Goal: Task Accomplishment & Management: Manage account settings

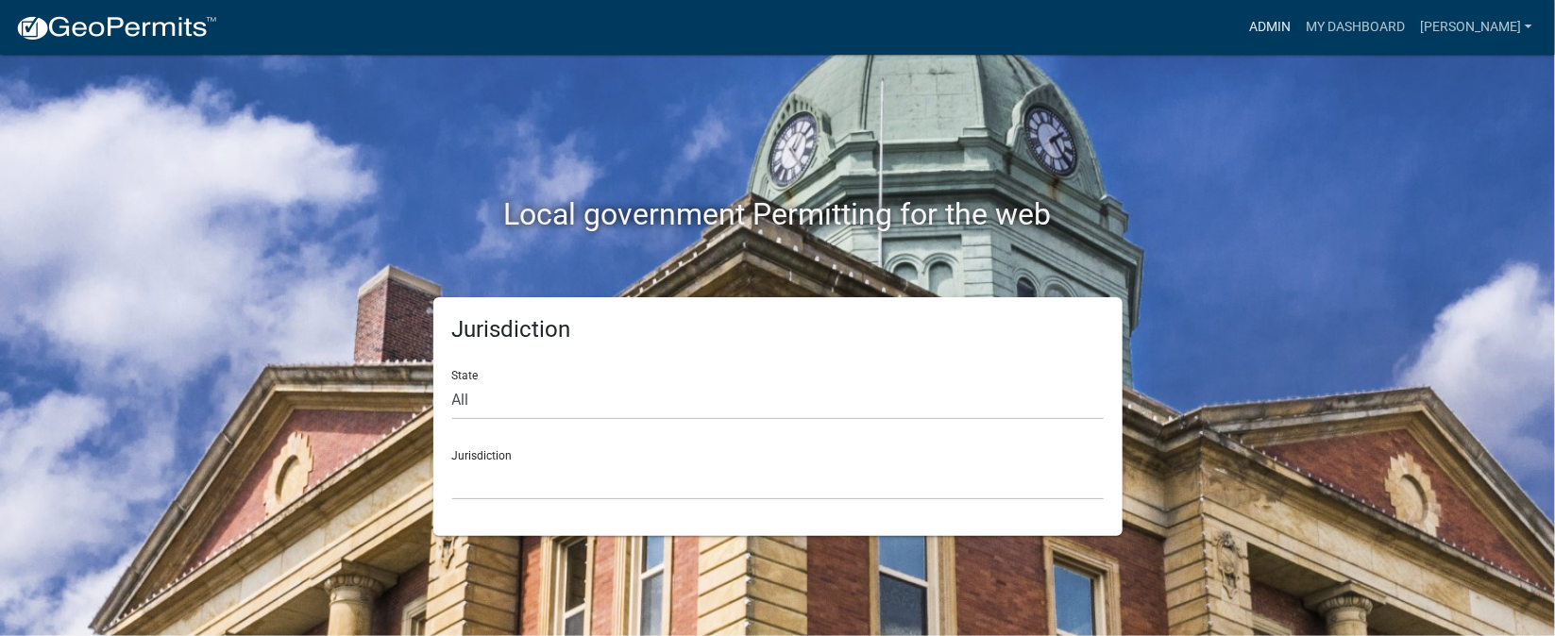
click at [1298, 22] on link "Admin" at bounding box center [1270, 27] width 57 height 36
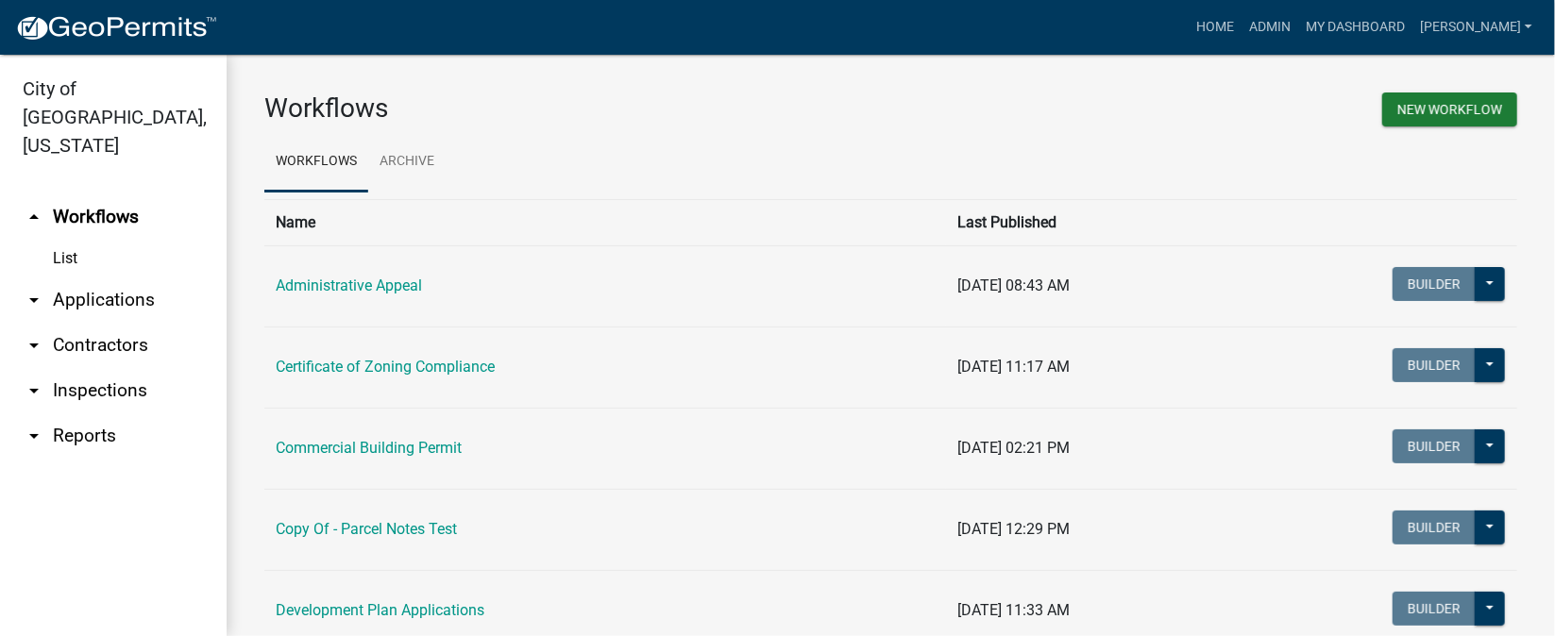
click at [106, 368] on link "arrow_drop_down Inspections" at bounding box center [113, 390] width 227 height 45
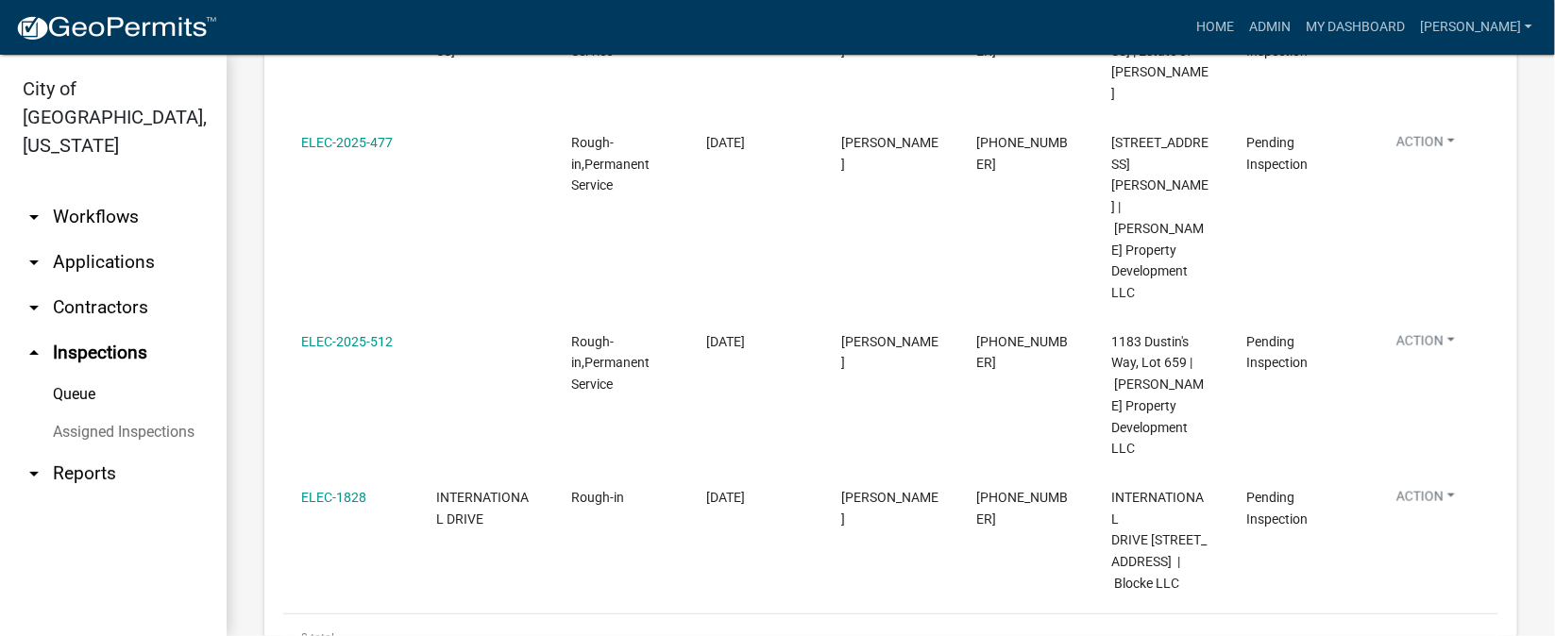
scroll to position [975, 0]
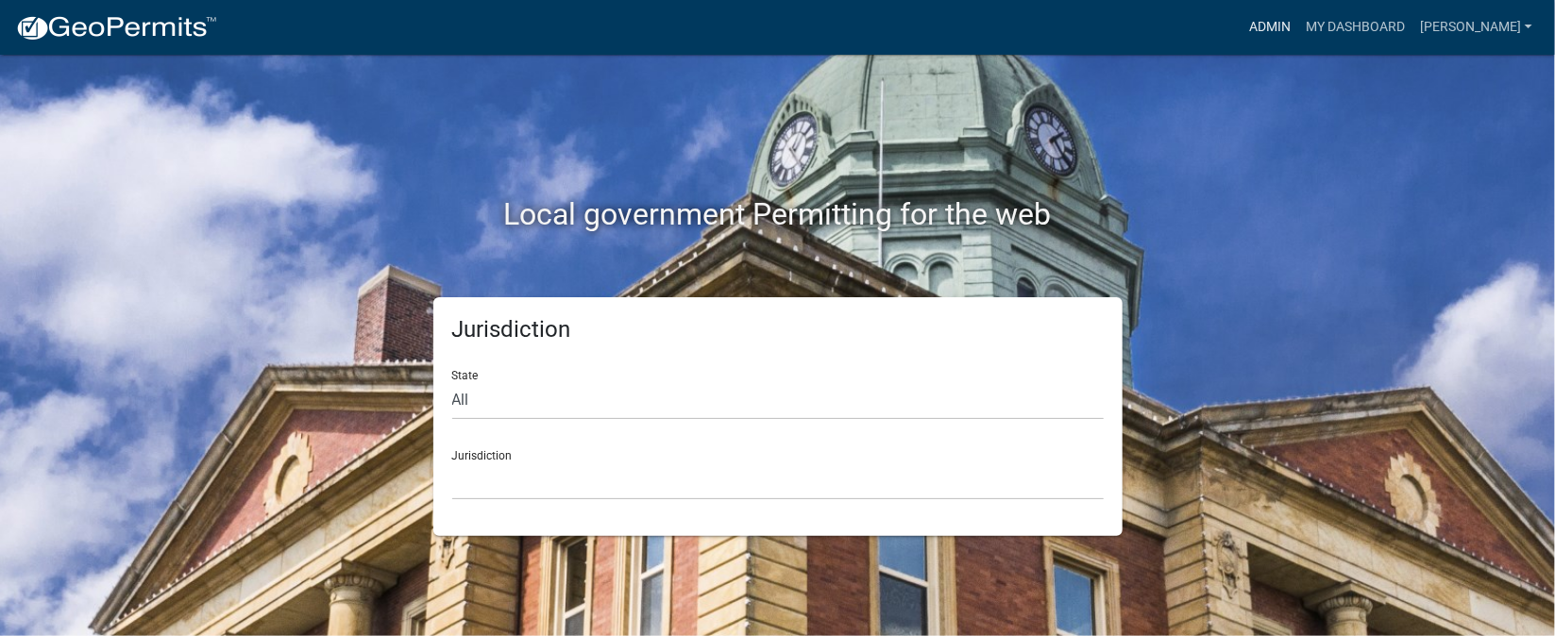
click at [1298, 26] on link "Admin" at bounding box center [1270, 27] width 57 height 36
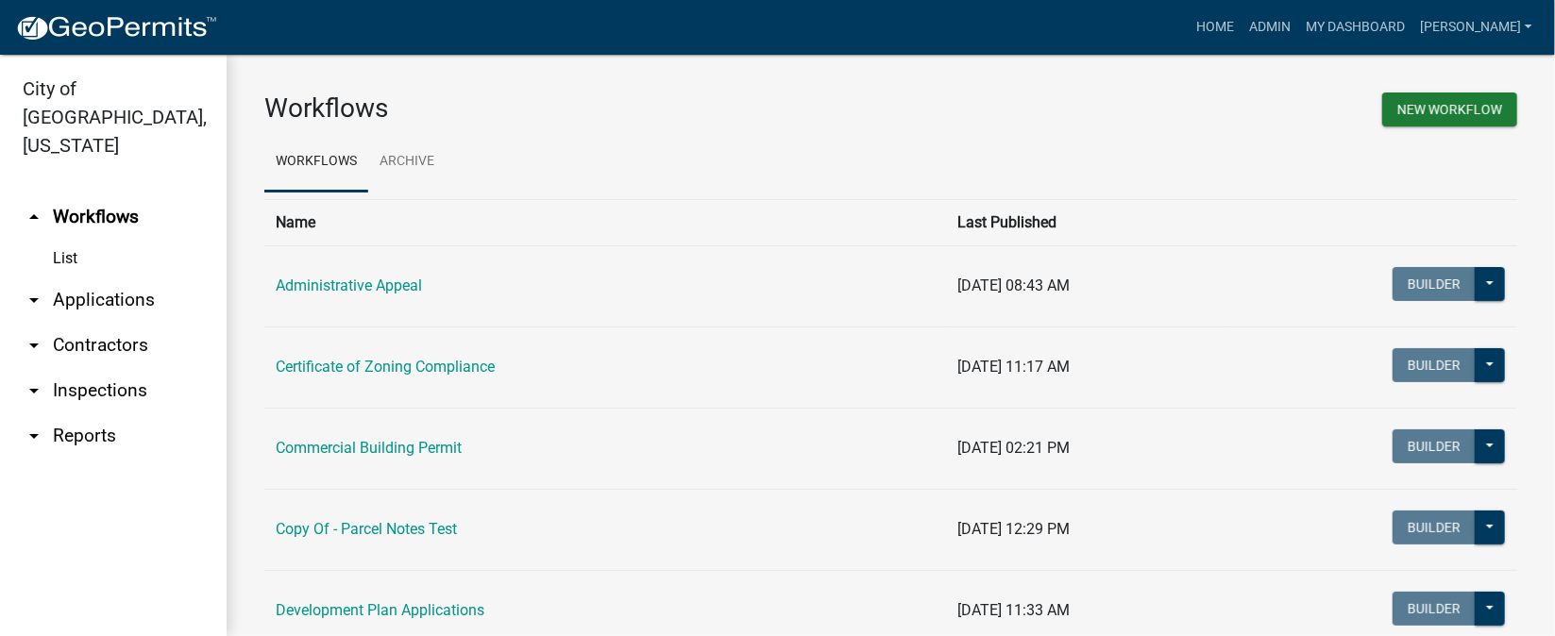
click at [106, 368] on link "arrow_drop_down Inspections" at bounding box center [113, 390] width 227 height 45
